Goal: Use online tool/utility: Utilize a website feature to perform a specific function

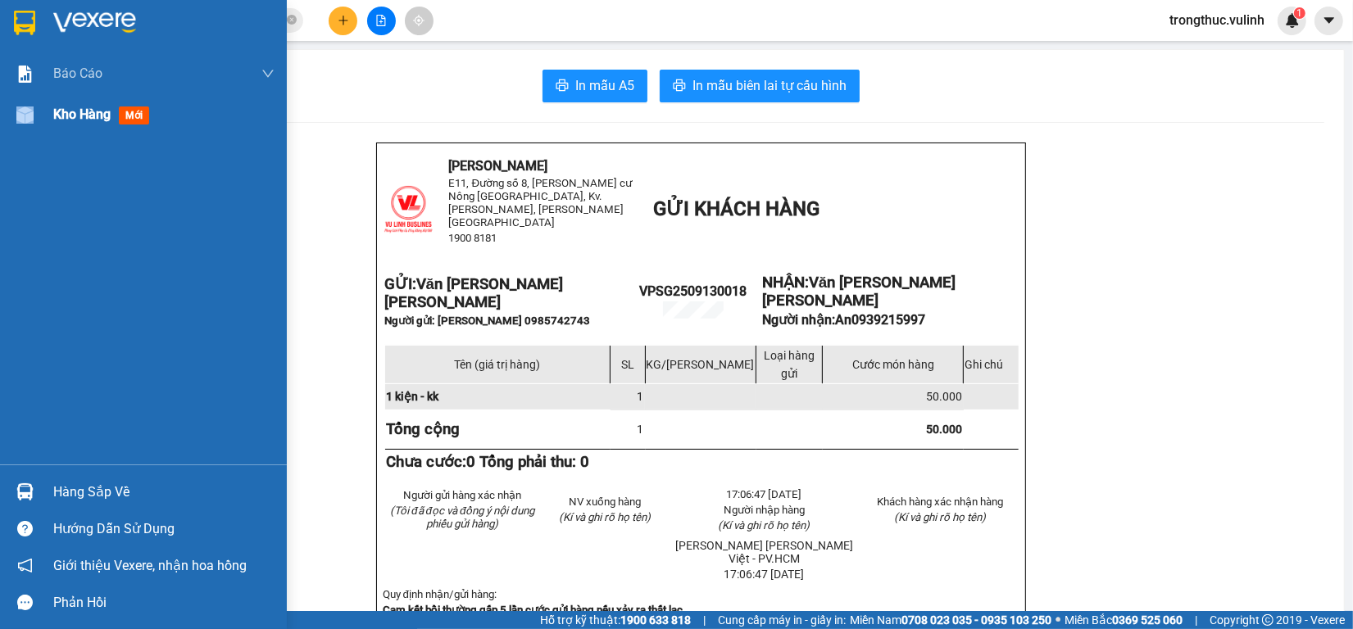
drag, startPoint x: 15, startPoint y: 142, endPoint x: 27, endPoint y: 107, distance: 36.5
click at [27, 107] on div "[PERSON_NAME] BC hàng tồn (trạm) [PERSON_NAME] [PERSON_NAME] ([PERSON_NAME]) [P…" at bounding box center [143, 258] width 287 height 411
click at [27, 107] on img at bounding box center [24, 115] width 17 height 17
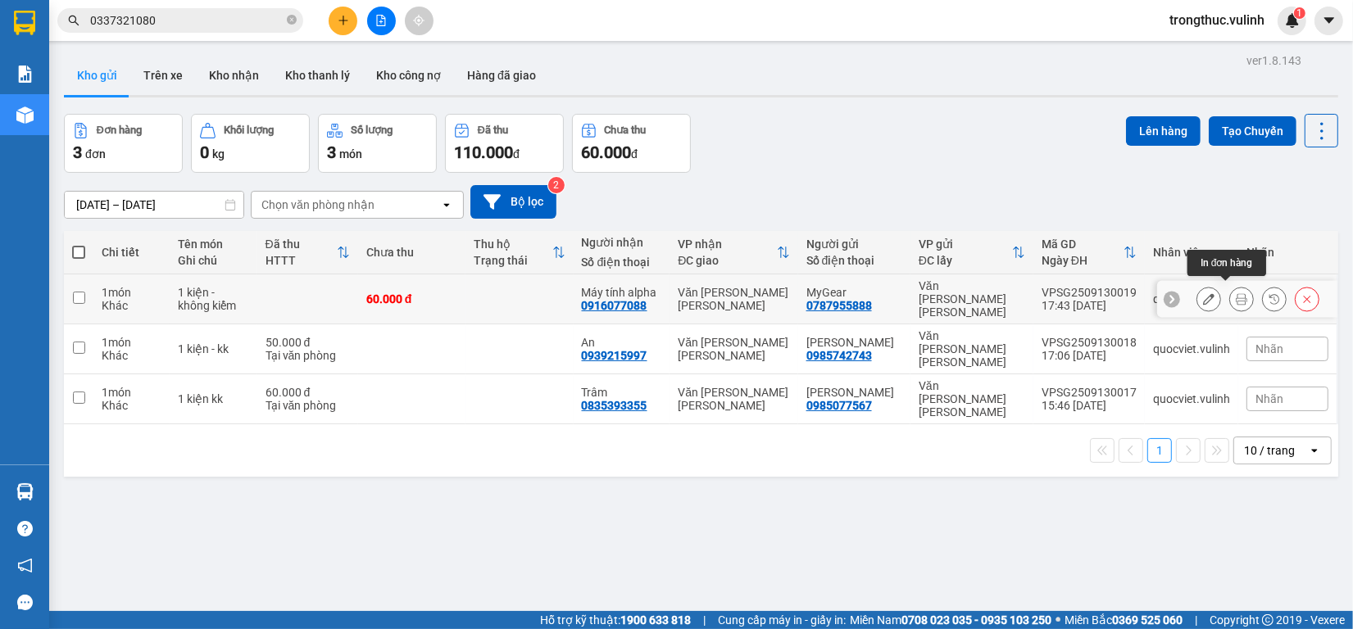
click at [1236, 293] on icon at bounding box center [1241, 298] width 11 height 11
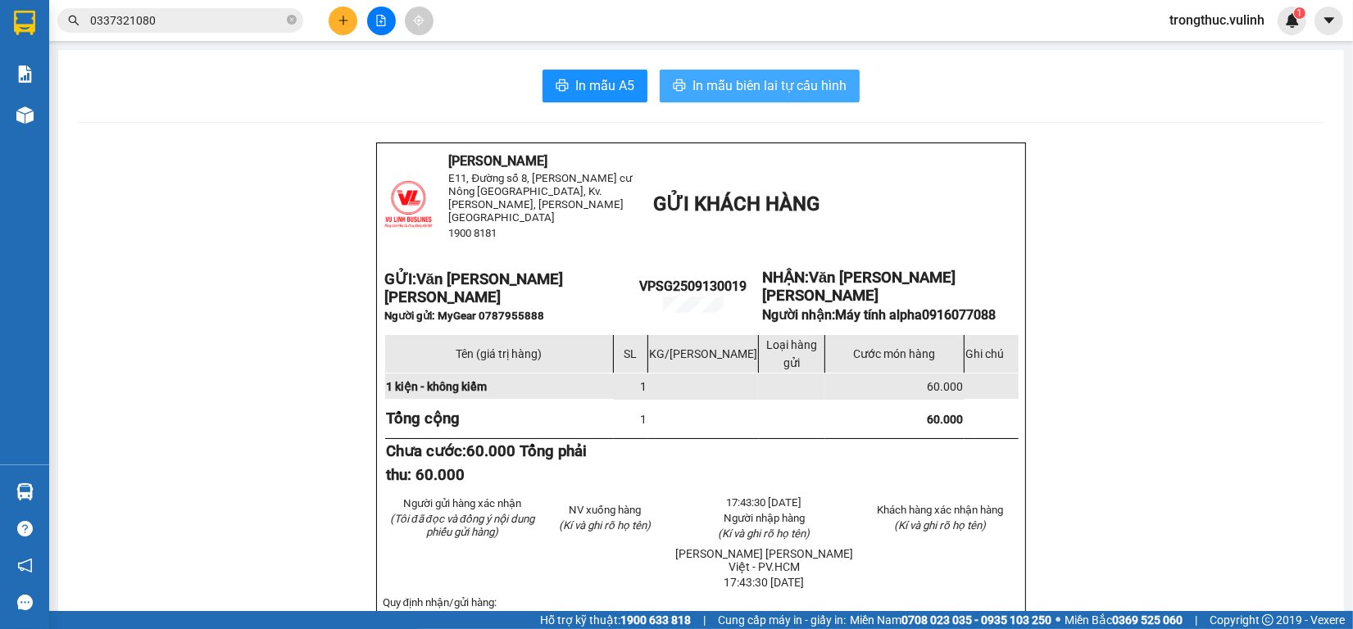
click at [733, 91] on span "In mẫu biên lai tự cấu hình" at bounding box center [769, 85] width 154 height 20
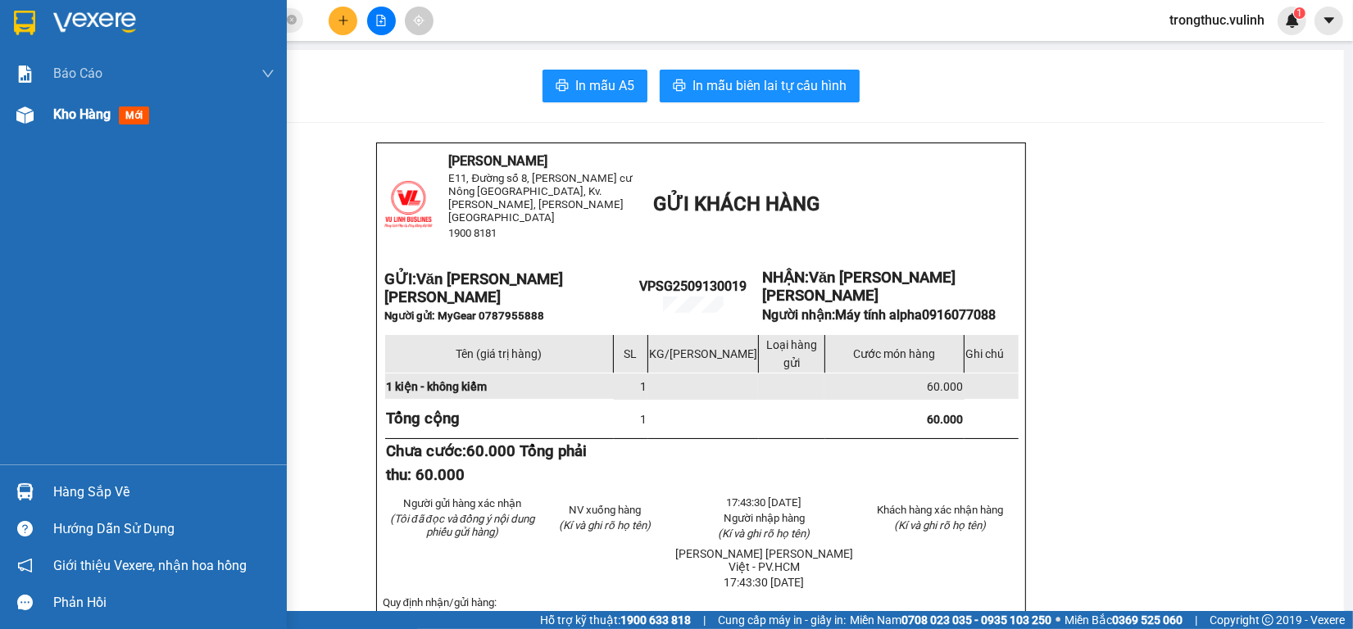
click at [38, 112] on div at bounding box center [25, 115] width 29 height 29
